Goal: Task Accomplishment & Management: Use online tool/utility

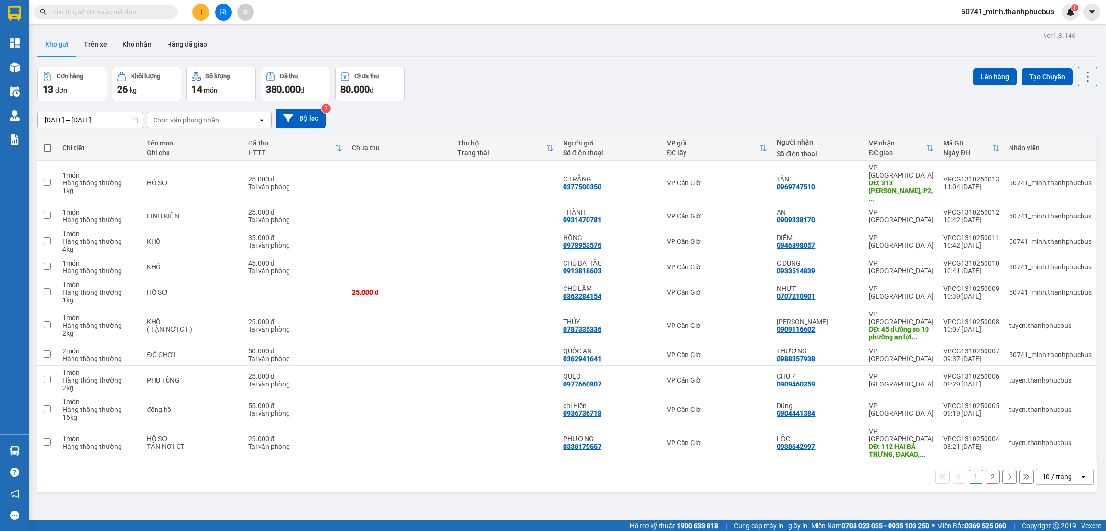
click at [1042, 472] on div "10 / trang" at bounding box center [1057, 477] width 30 height 10
click at [1050, 371] on span "20 / trang" at bounding box center [1047, 375] width 31 height 10
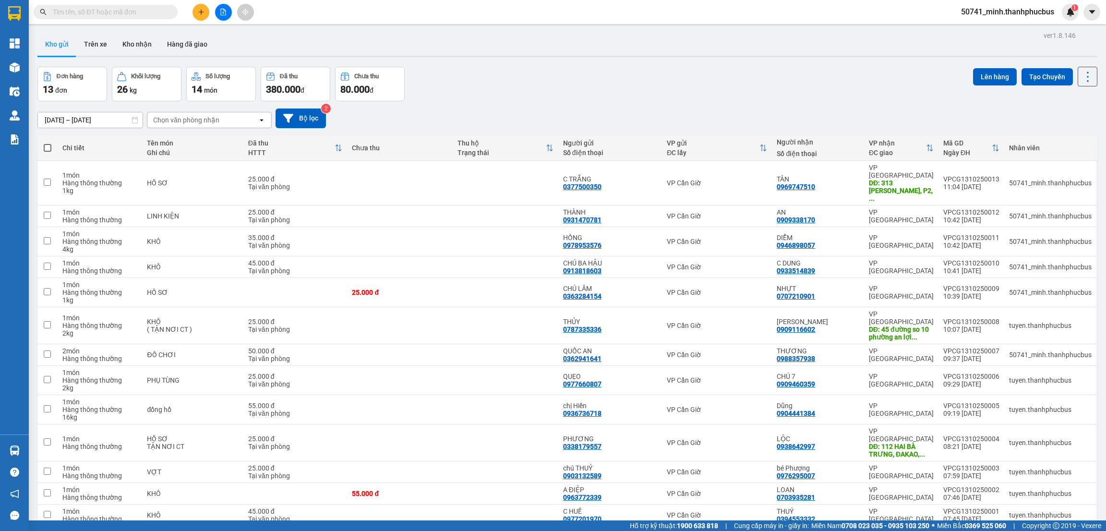
click at [47, 146] on span at bounding box center [48, 148] width 8 height 8
click at [48, 143] on input "checkbox" at bounding box center [48, 143] width 0 height 0
checkbox input "true"
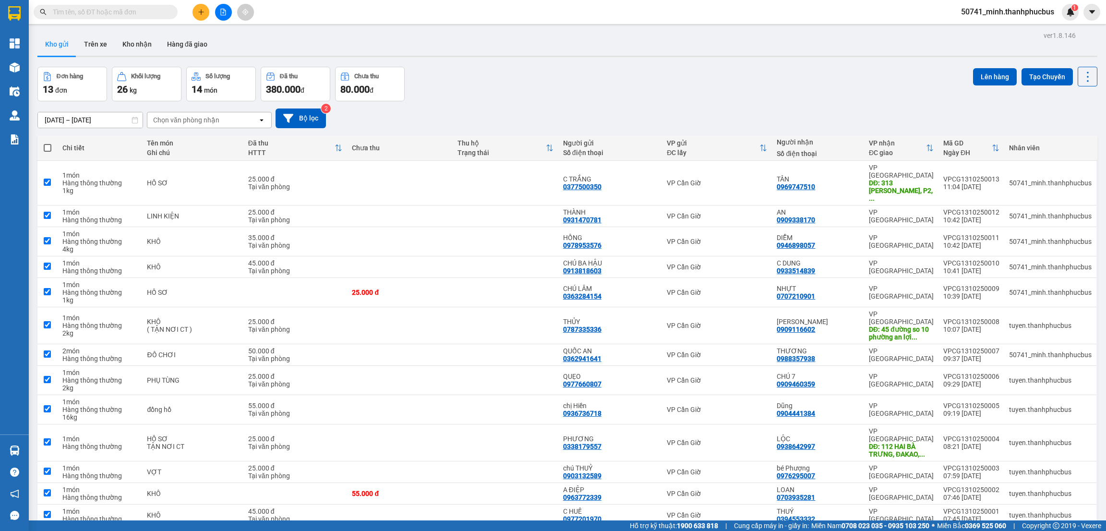
checkbox input "true"
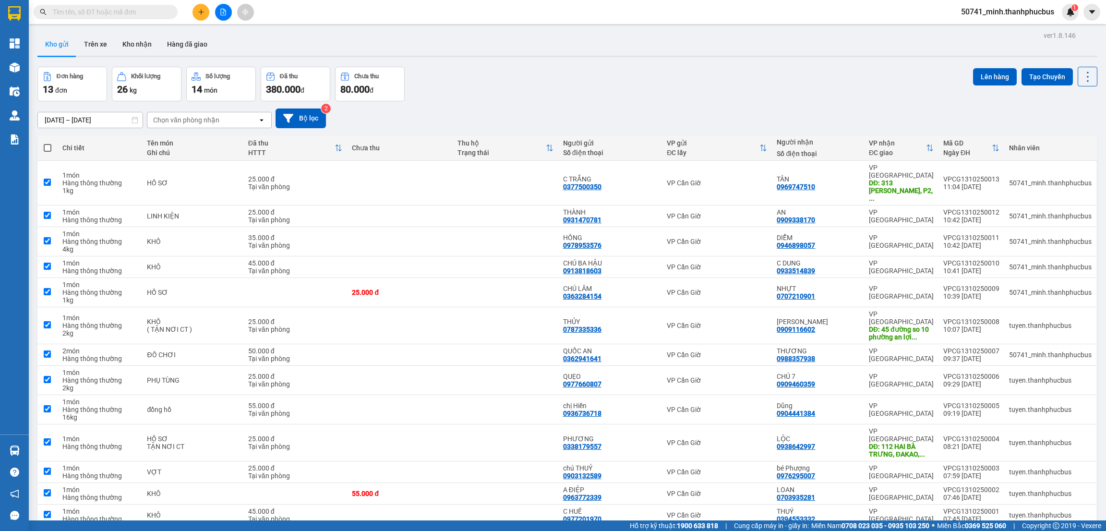
checkbox input "true"
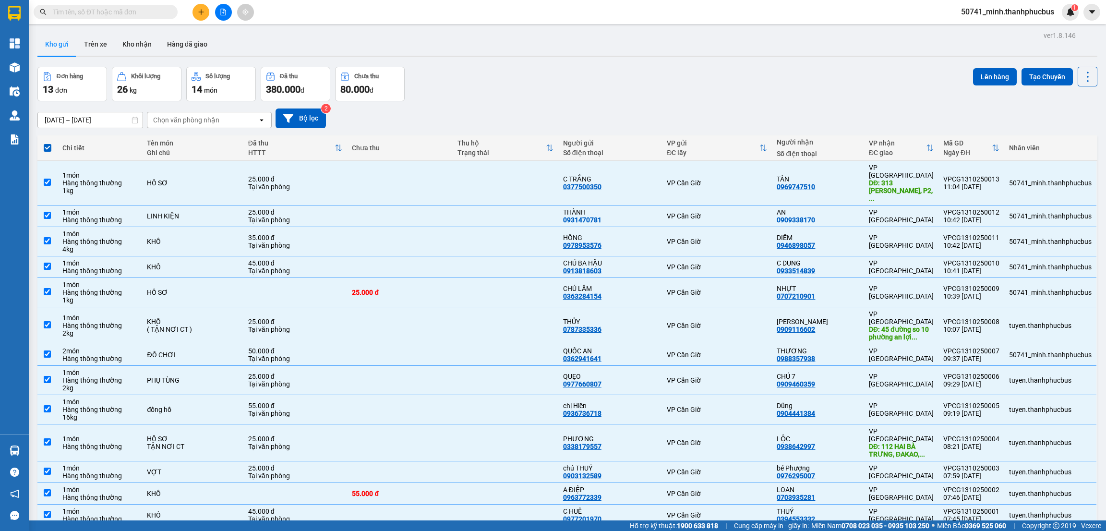
click at [983, 74] on button "Lên hàng" at bounding box center [995, 76] width 44 height 17
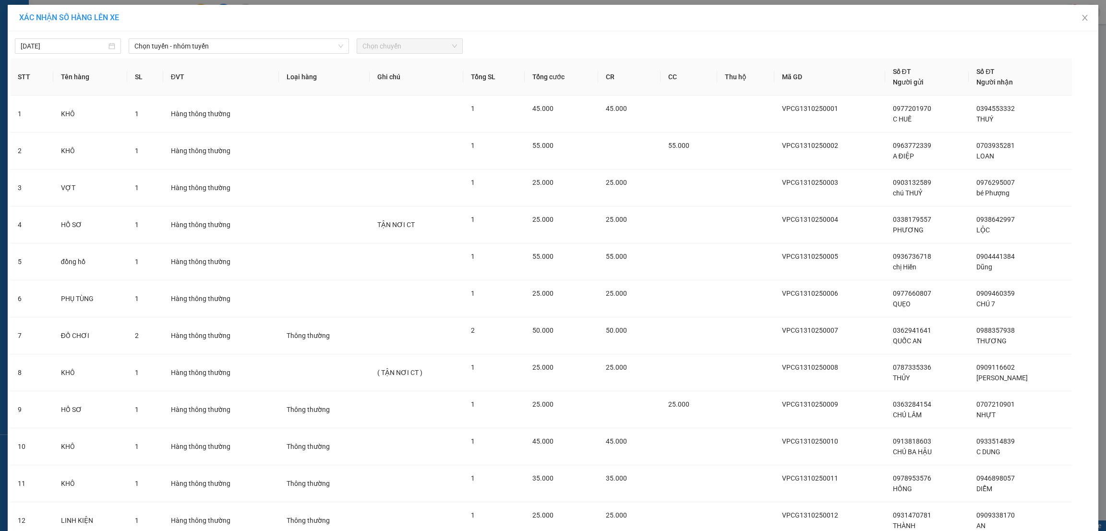
click at [198, 46] on span "Chọn tuyến - nhóm tuyến" at bounding box center [238, 46] width 209 height 14
click at [163, 102] on li "Cần Giờ - [GEOGRAPHIC_DATA]" at bounding box center [239, 96] width 221 height 15
click at [398, 49] on span "Chọn chuyến" at bounding box center [409, 46] width 95 height 14
click at [370, 115] on div "12:00" at bounding box center [395, 111] width 75 height 11
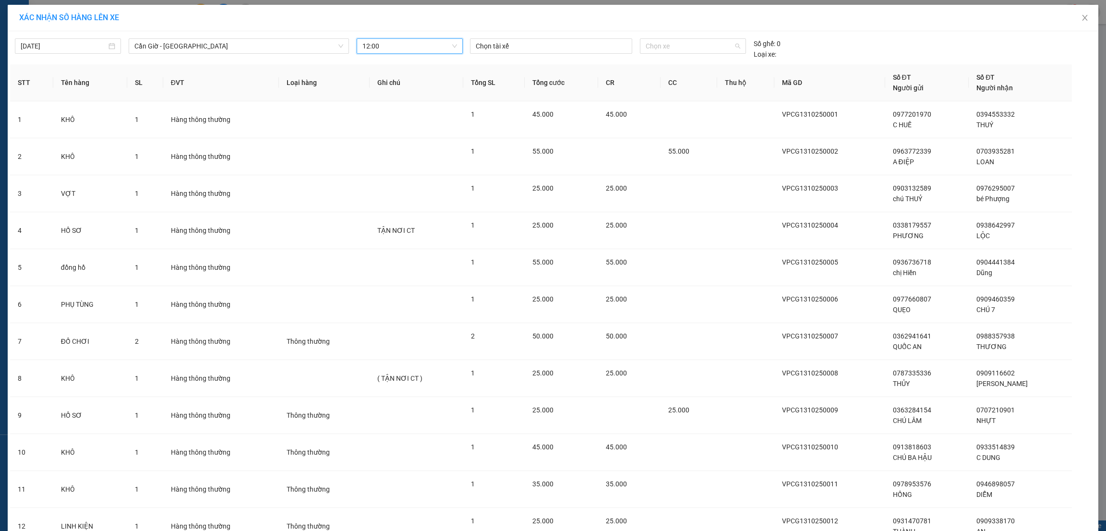
click at [686, 44] on span "Chọn xe" at bounding box center [693, 46] width 94 height 14
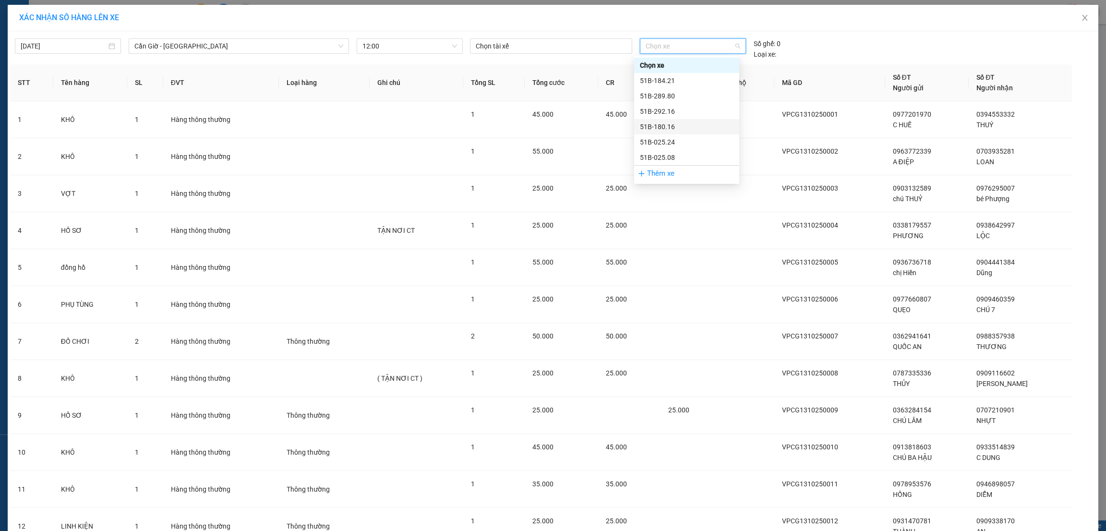
click at [669, 131] on div "51B-180.16" at bounding box center [687, 126] width 94 height 11
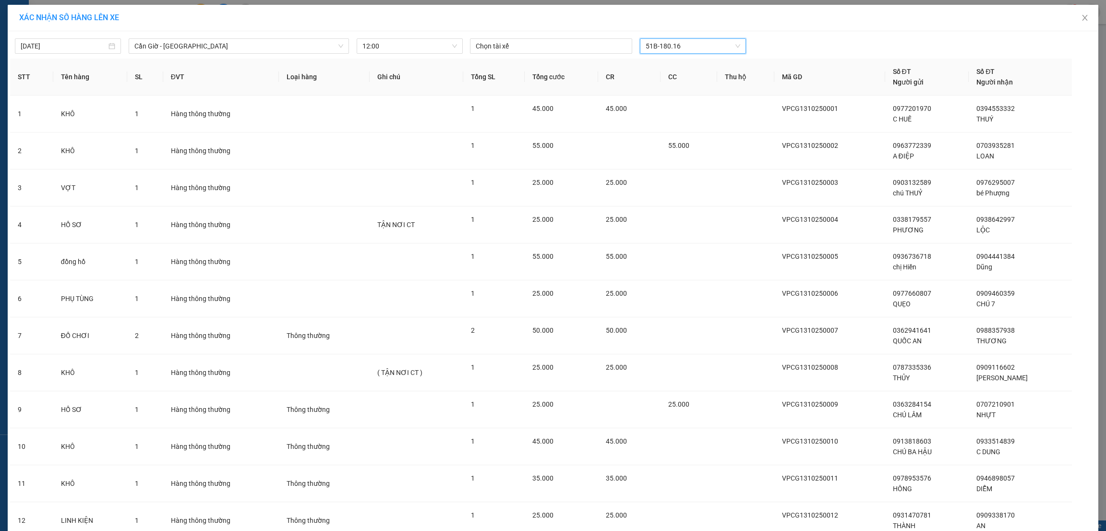
click at [540, 46] on div at bounding box center [550, 46] width 157 height 12
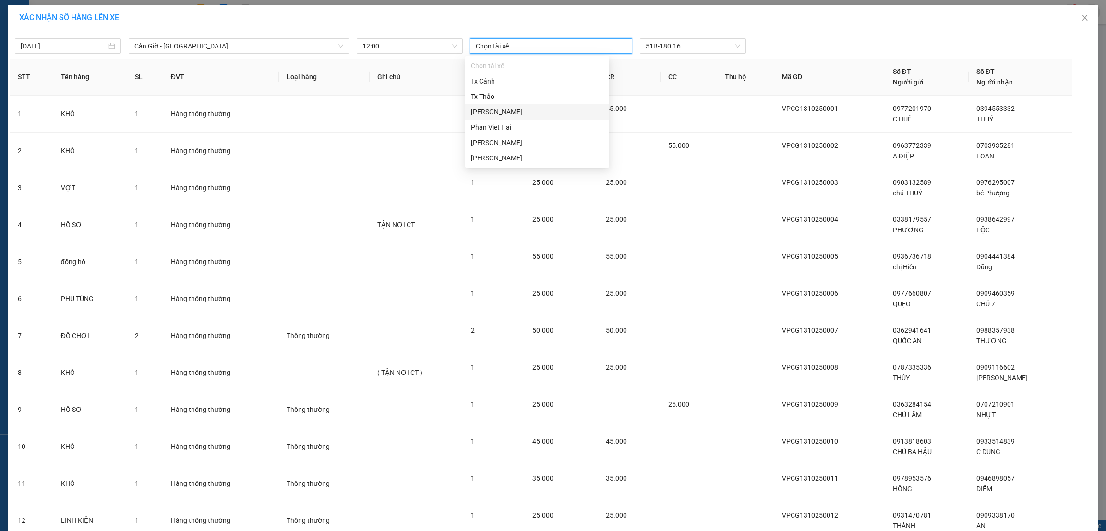
click at [503, 114] on div "Nguyễn Văn Của" at bounding box center [537, 112] width 132 height 11
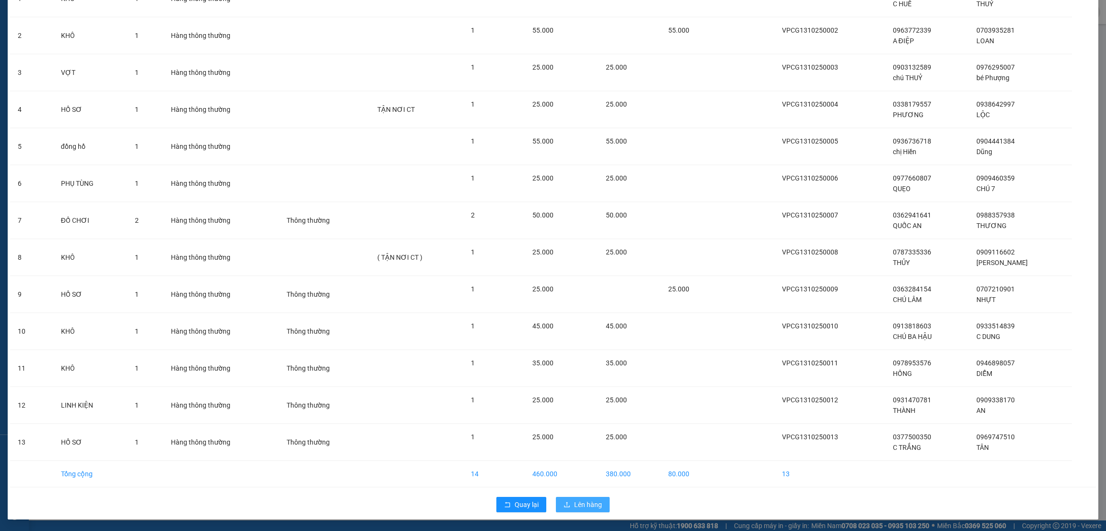
click at [574, 506] on span "Lên hàng" at bounding box center [588, 504] width 28 height 11
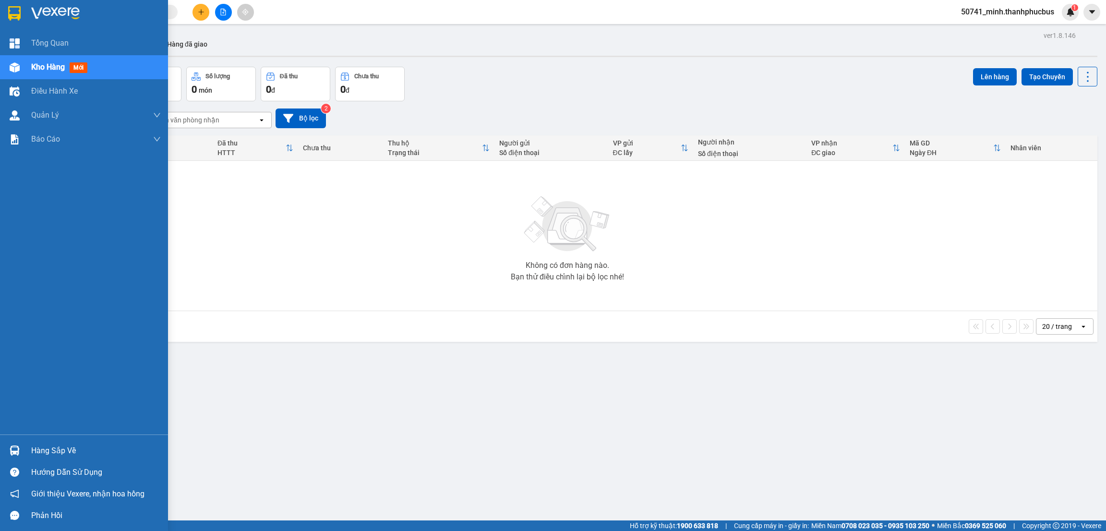
click at [34, 446] on div "Hàng sắp về" at bounding box center [96, 450] width 130 height 14
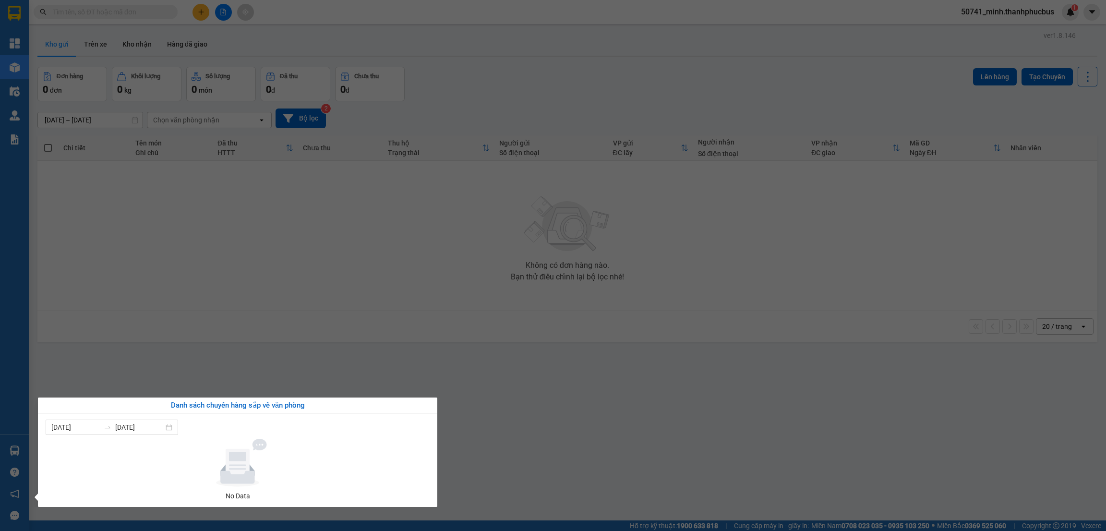
click at [287, 371] on section "Kết quả tìm kiếm ( 0 ) Bộ lọc No Data 50741_minh.thanhphucbus 1 Tổng Quan Kho h…" at bounding box center [553, 265] width 1106 height 531
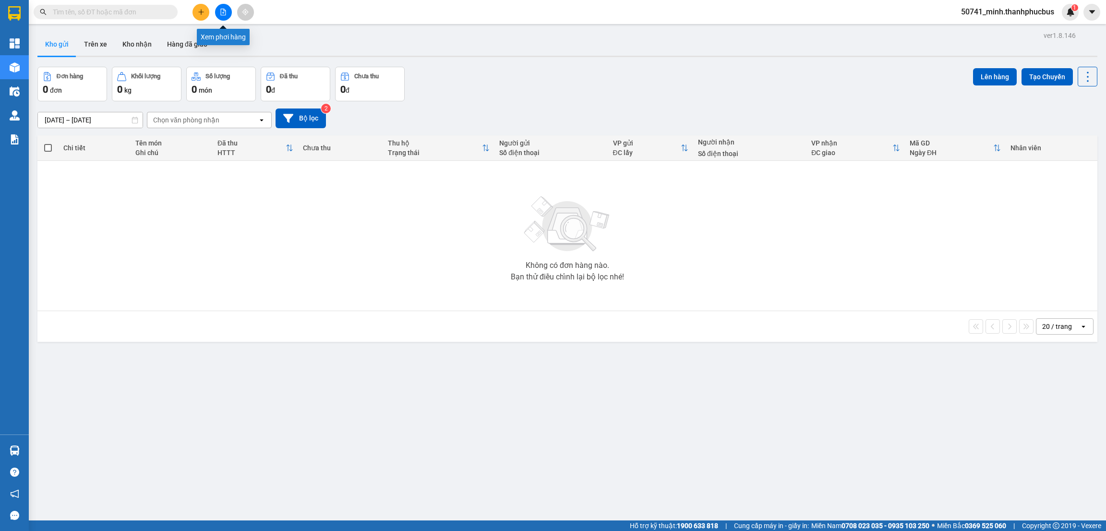
click at [223, 9] on icon "file-add" at bounding box center [223, 12] width 5 height 7
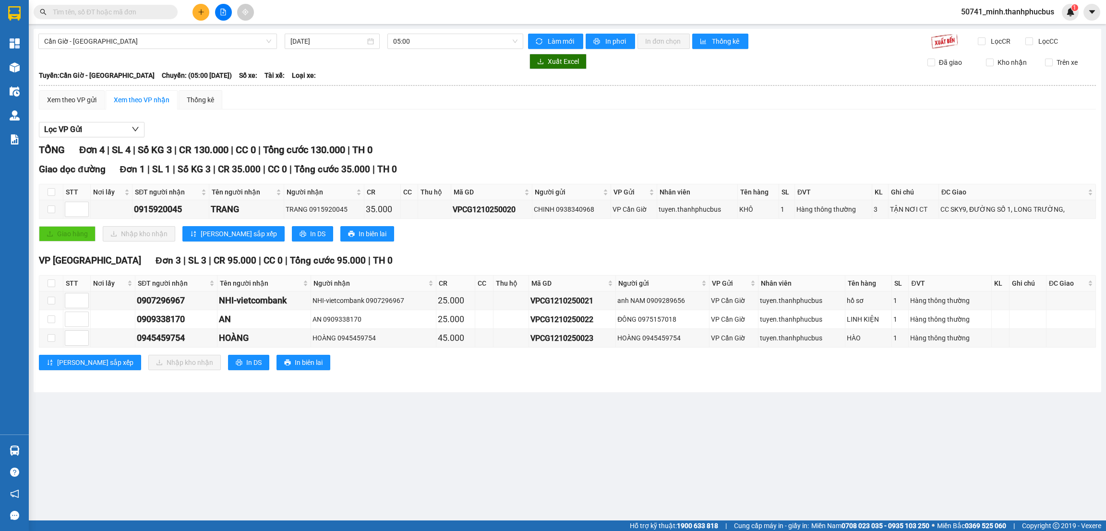
click at [432, 42] on span "05:00" at bounding box center [455, 41] width 124 height 14
click at [427, 105] on div "12:00 - 51B-180.16" at bounding box center [430, 106] width 75 height 11
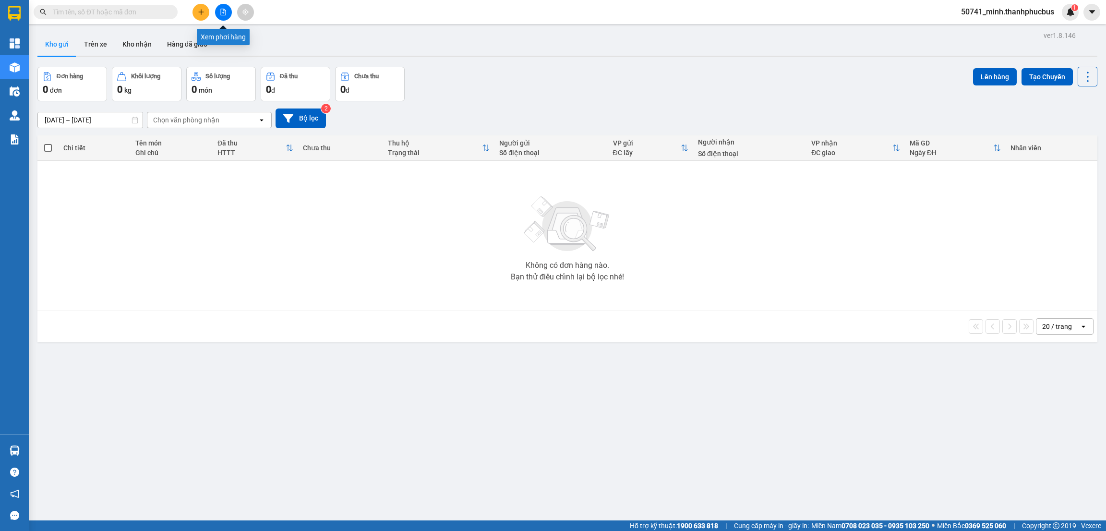
click at [226, 15] on button at bounding box center [223, 12] width 17 height 17
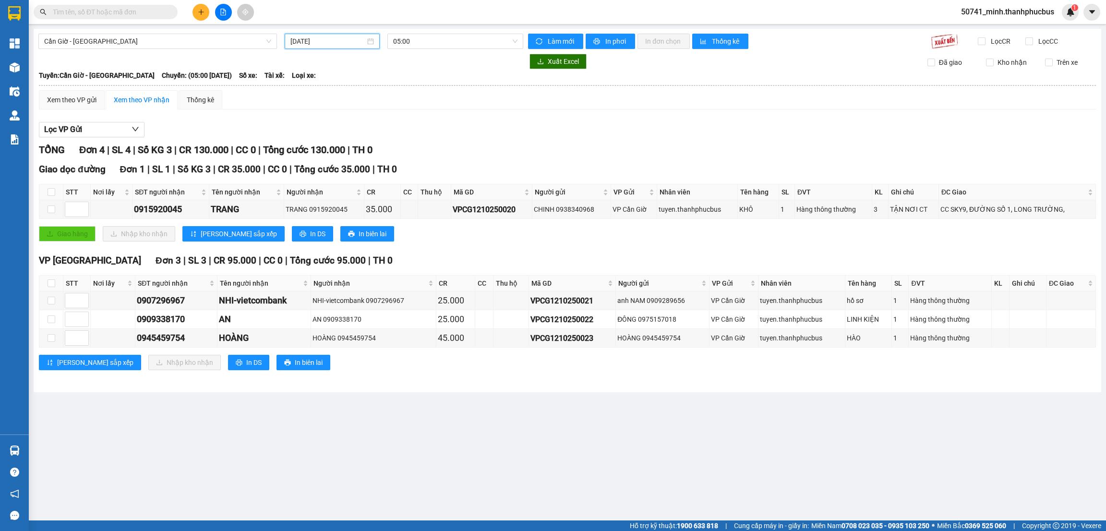
click at [332, 40] on input "[DATE]" at bounding box center [327, 41] width 75 height 11
click at [299, 126] on div "12" at bounding box center [299, 126] width 12 height 12
type input "[DATE]"
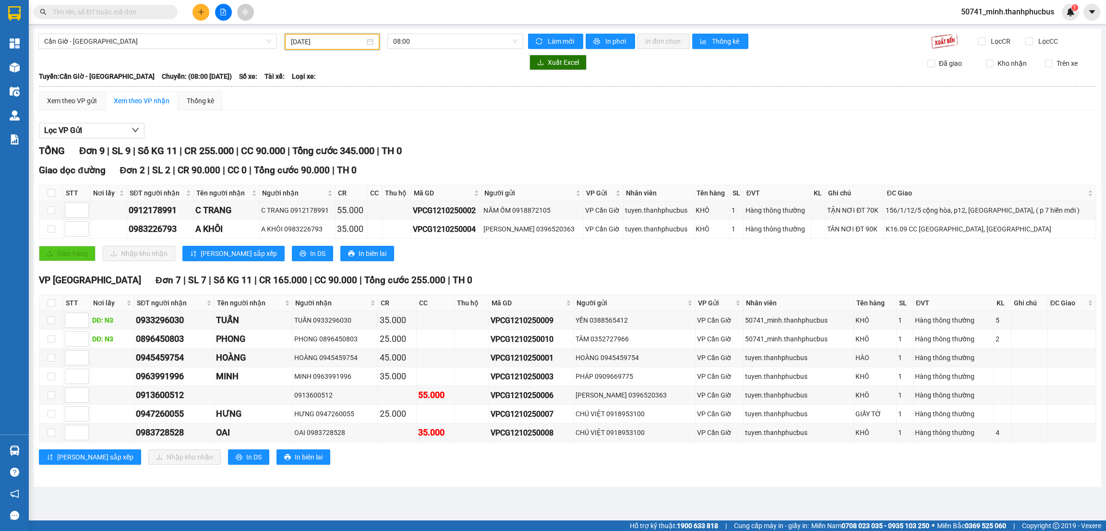
click at [437, 44] on span "08:00" at bounding box center [455, 41] width 124 height 14
click at [409, 107] on div "14:00 - 51B-180.16" at bounding box center [430, 106] width 75 height 11
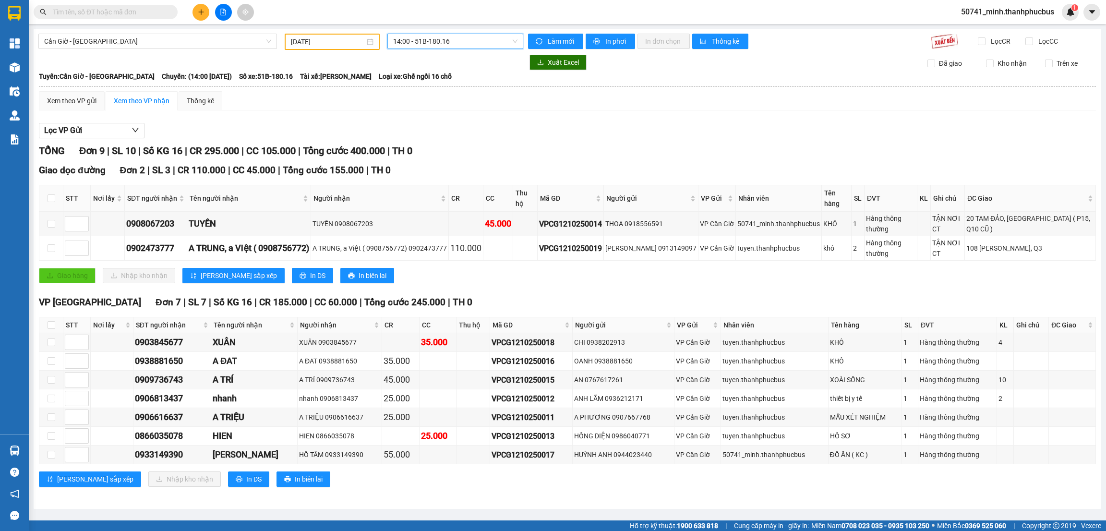
click at [563, 503] on main "Cần Giờ - [GEOGRAPHIC_DATA] [DATE] 14:00 14:00 - 51B-180.16 Làm mới In phơi In …" at bounding box center [553, 260] width 1106 height 520
click at [503, 487] on div "Cần Giờ - [GEOGRAPHIC_DATA] [DATE] 14:00 - 51B-180.16 Làm mới In phơi In đơn ch…" at bounding box center [567, 269] width 1067 height 480
click at [445, 127] on div "Lọc VP Gửi" at bounding box center [567, 131] width 1057 height 16
click at [471, 270] on div "TỔNG Đơn 9 | SL 10 | Số KG 16 | CR 295.000 | CC 105.000 | Tổng cước 400.000 | T…" at bounding box center [567, 321] width 1057 height 355
click at [458, 132] on div "Lọc VP Gửi" at bounding box center [567, 131] width 1057 height 16
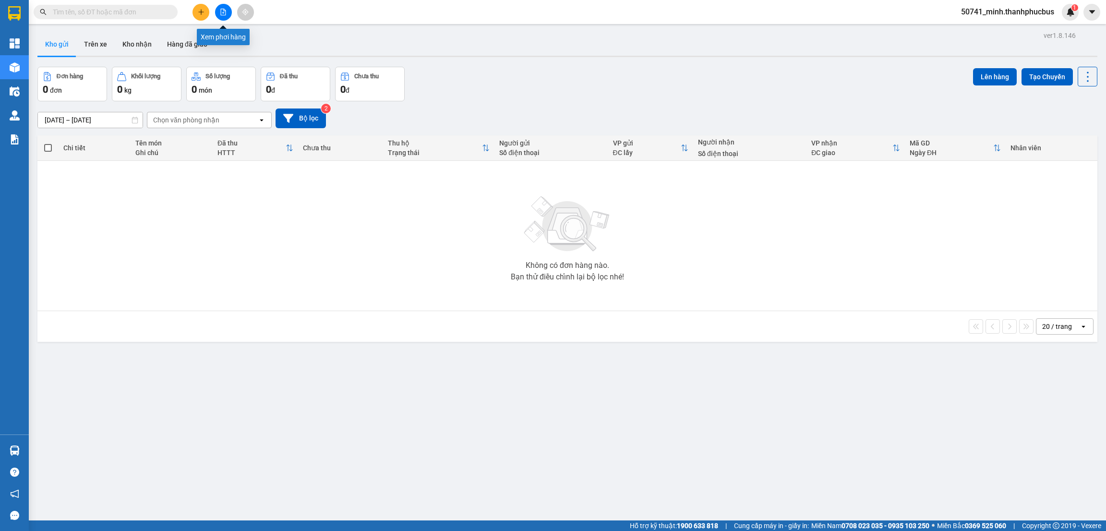
click at [221, 9] on icon "file-add" at bounding box center [223, 12] width 5 height 7
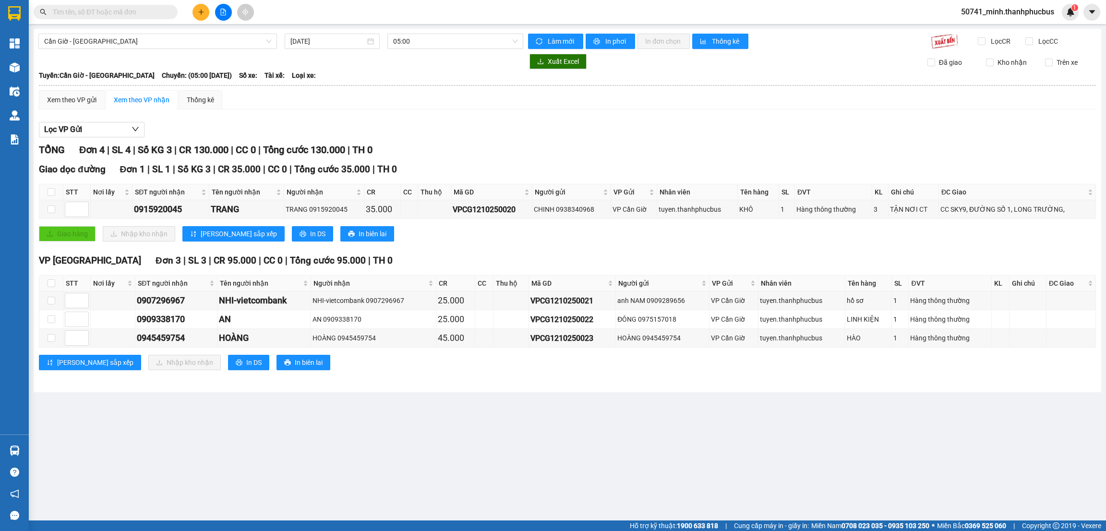
click at [335, 44] on input "[DATE]" at bounding box center [327, 41] width 75 height 11
click at [296, 125] on div "12" at bounding box center [299, 126] width 12 height 12
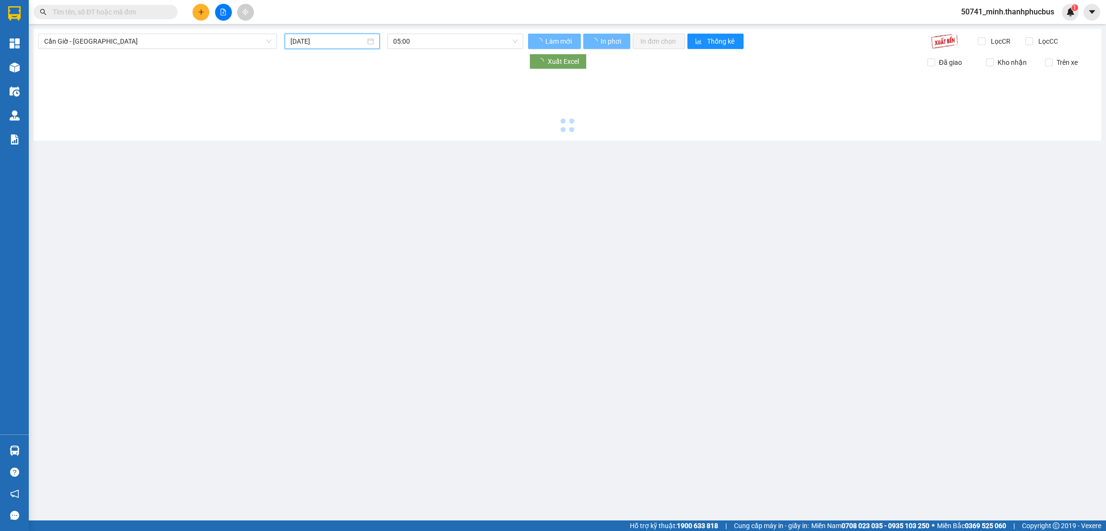
type input "[DATE]"
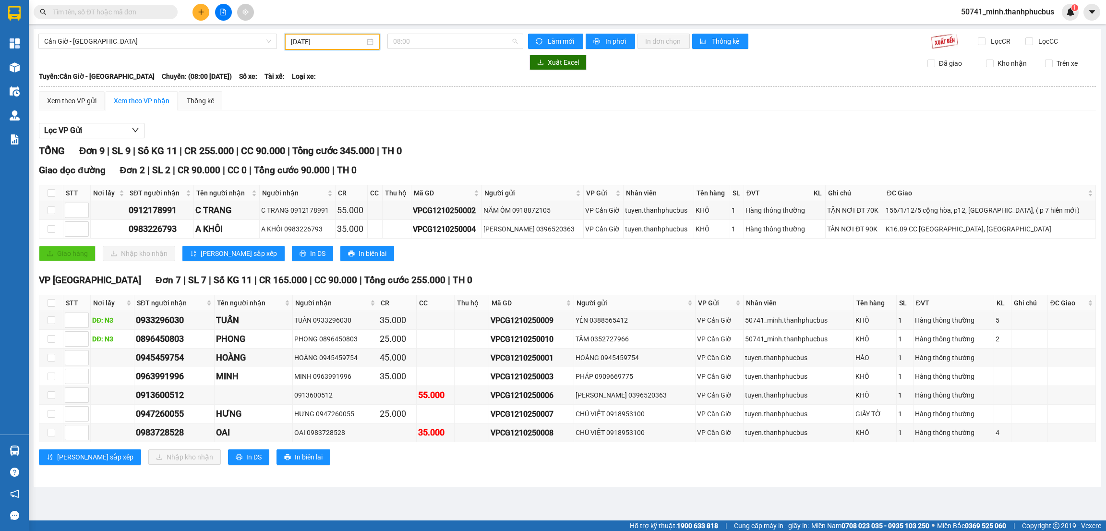
click at [446, 37] on span "08:00" at bounding box center [455, 41] width 124 height 14
click at [412, 105] on div "14:00 - 51B-180.16" at bounding box center [430, 106] width 75 height 11
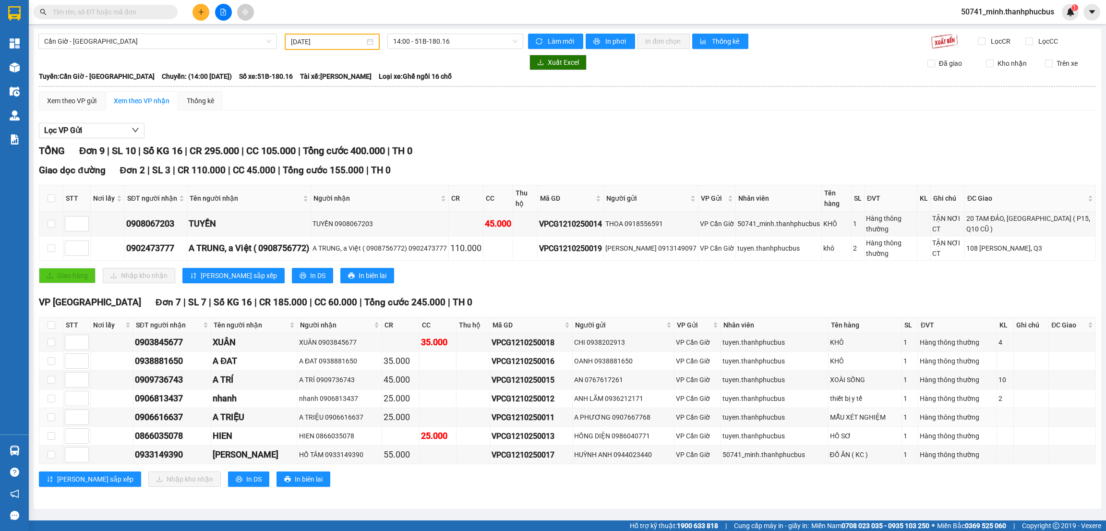
click at [304, 408] on td "A TRIỆU 0906616637" at bounding box center [340, 417] width 84 height 19
click at [361, 131] on div "Lọc VP Gửi" at bounding box center [567, 131] width 1057 height 16
click at [497, 144] on div "TỔNG Đơn 9 | SL 10 | Số KG 16 | CR 295.000 | CC 105.000 | Tổng cước 400.000 | T…" at bounding box center [567, 151] width 1057 height 15
